Goal: Check status: Check status

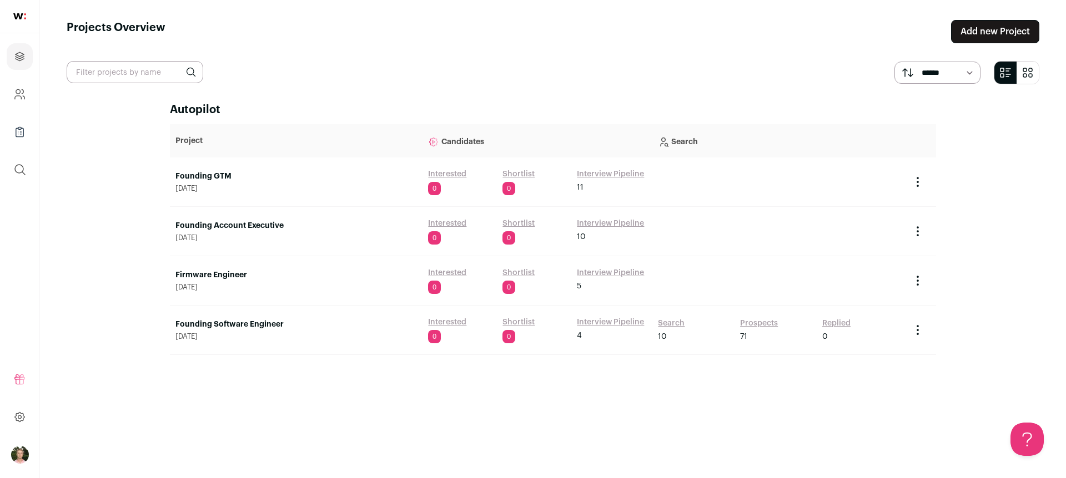
click at [613, 224] on link "Interview Pipeline" at bounding box center [610, 223] width 67 height 11
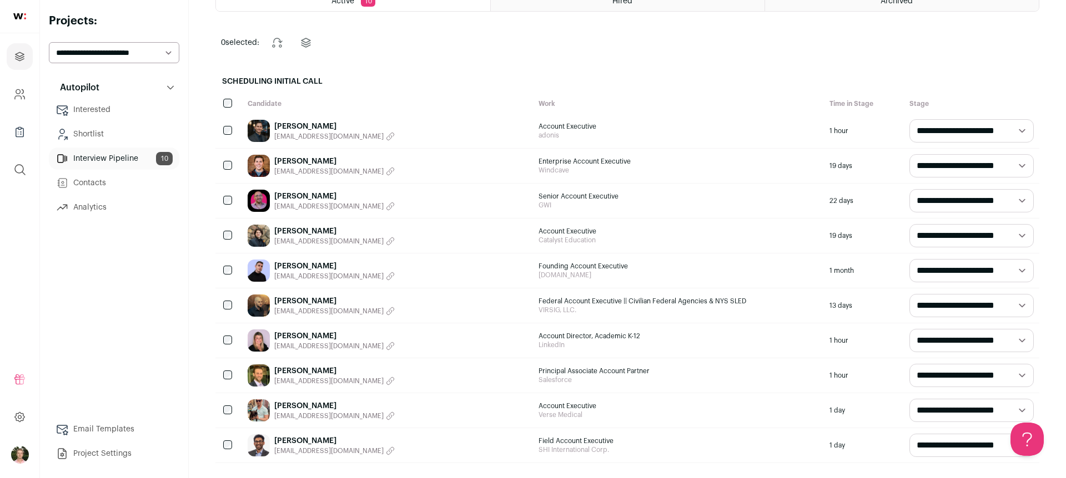
scroll to position [75, 0]
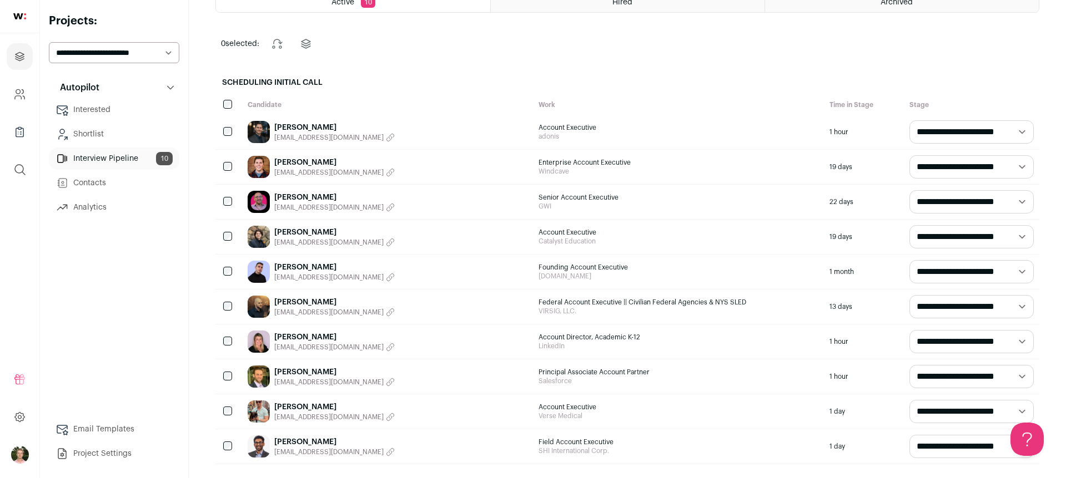
click at [310, 336] on link "[PERSON_NAME]" at bounding box center [334, 337] width 120 height 11
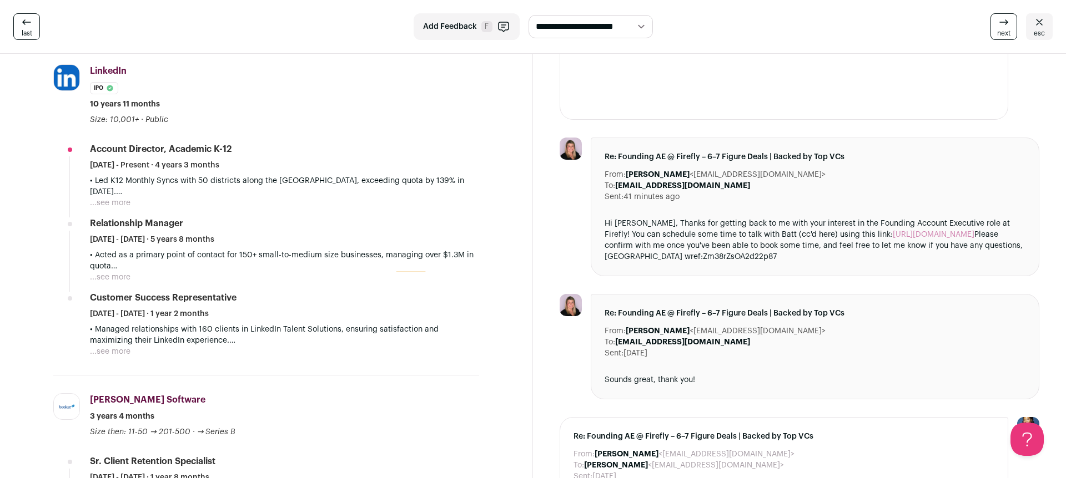
scroll to position [284, 0]
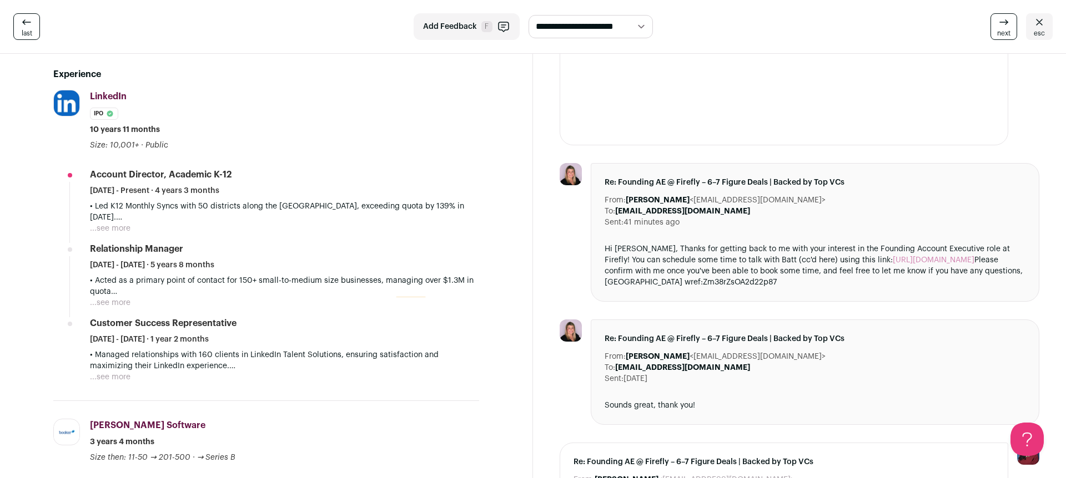
click at [94, 233] on button "...see more" at bounding box center [110, 228] width 41 height 11
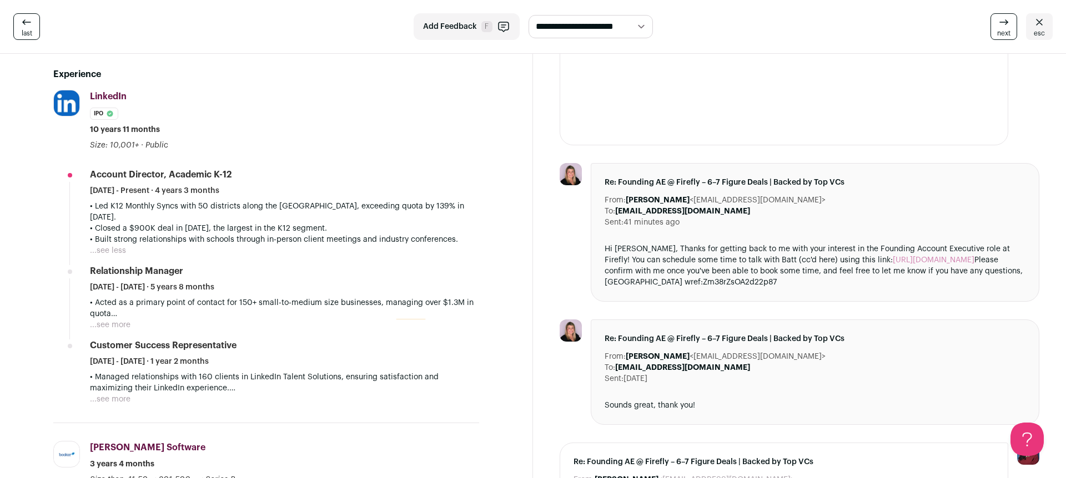
click at [119, 320] on button "...see more" at bounding box center [110, 325] width 41 height 11
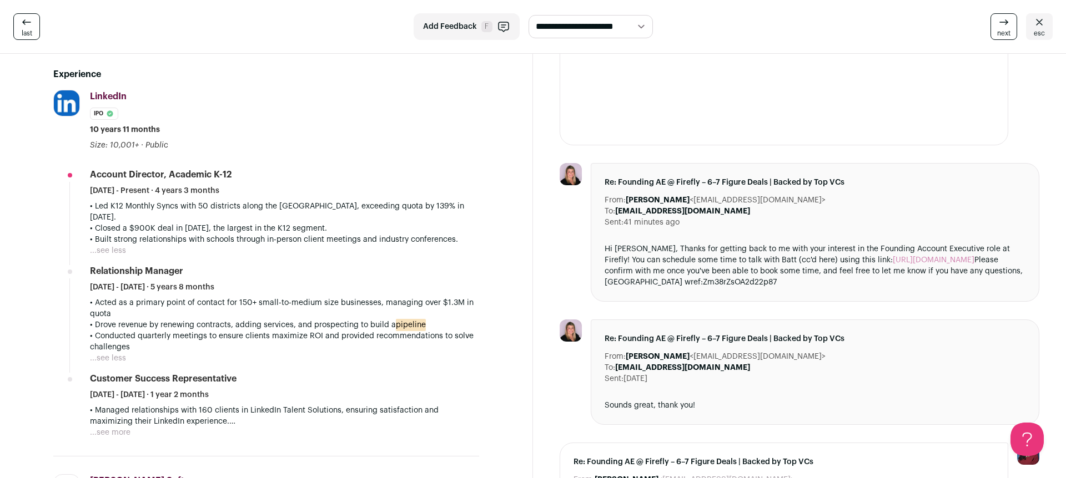
scroll to position [400, 0]
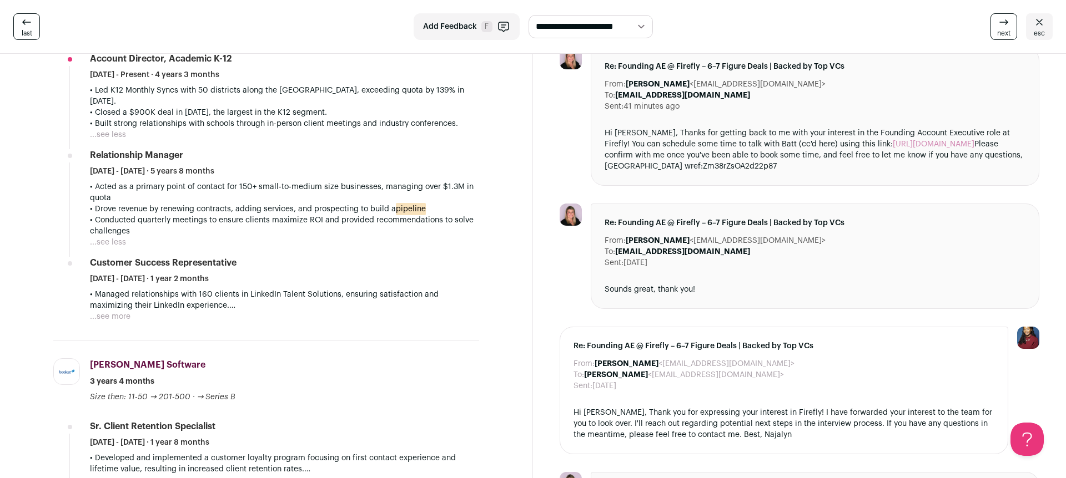
click at [112, 311] on button "...see more" at bounding box center [110, 316] width 41 height 11
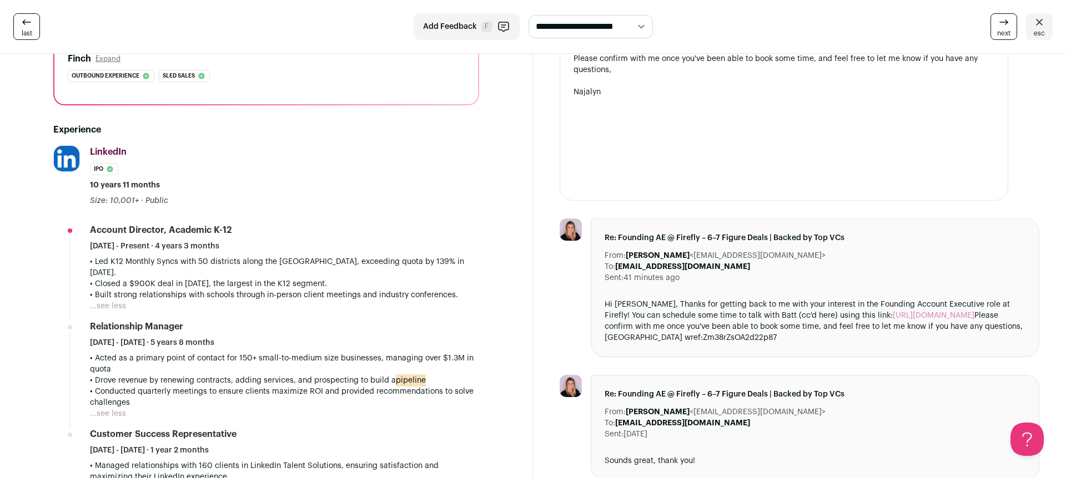
scroll to position [0, 0]
